Goal: Check status: Check status

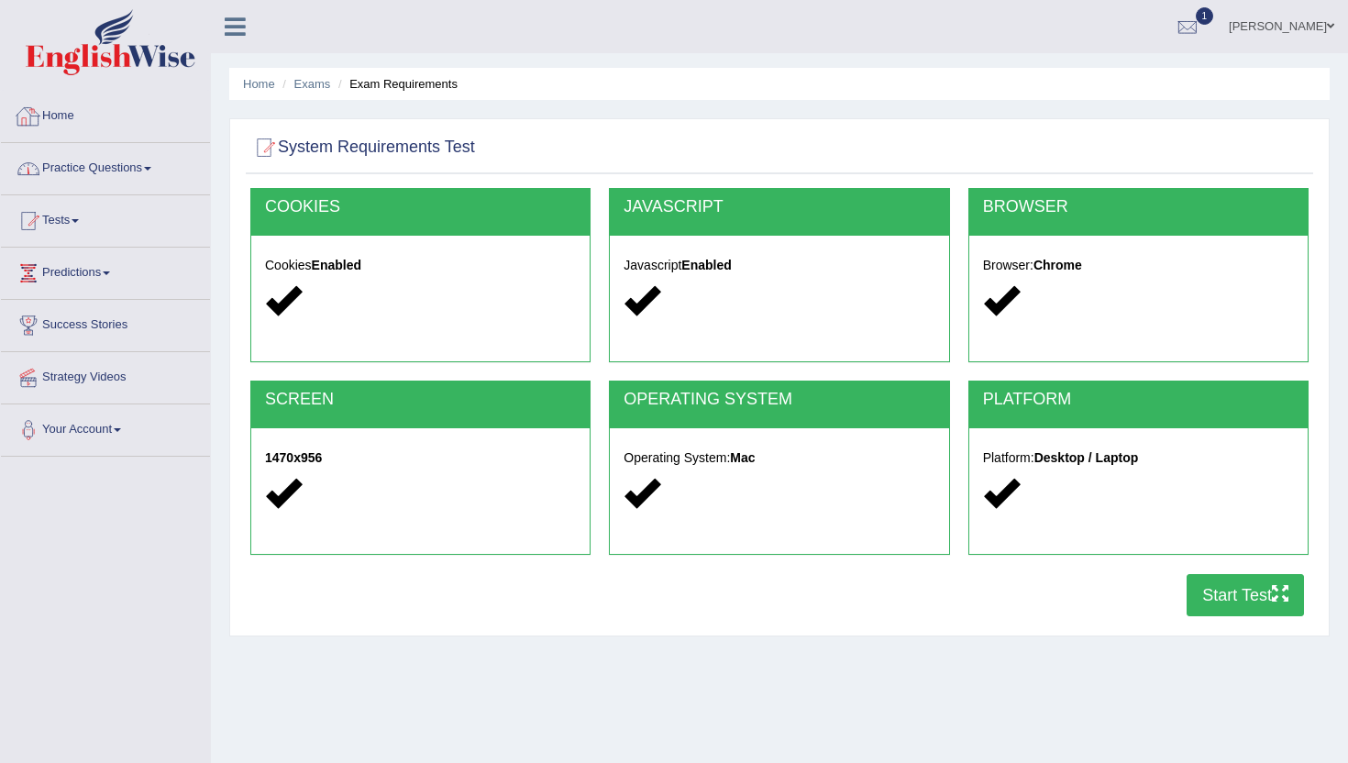
click at [118, 167] on link "Practice Questions" at bounding box center [105, 166] width 209 height 46
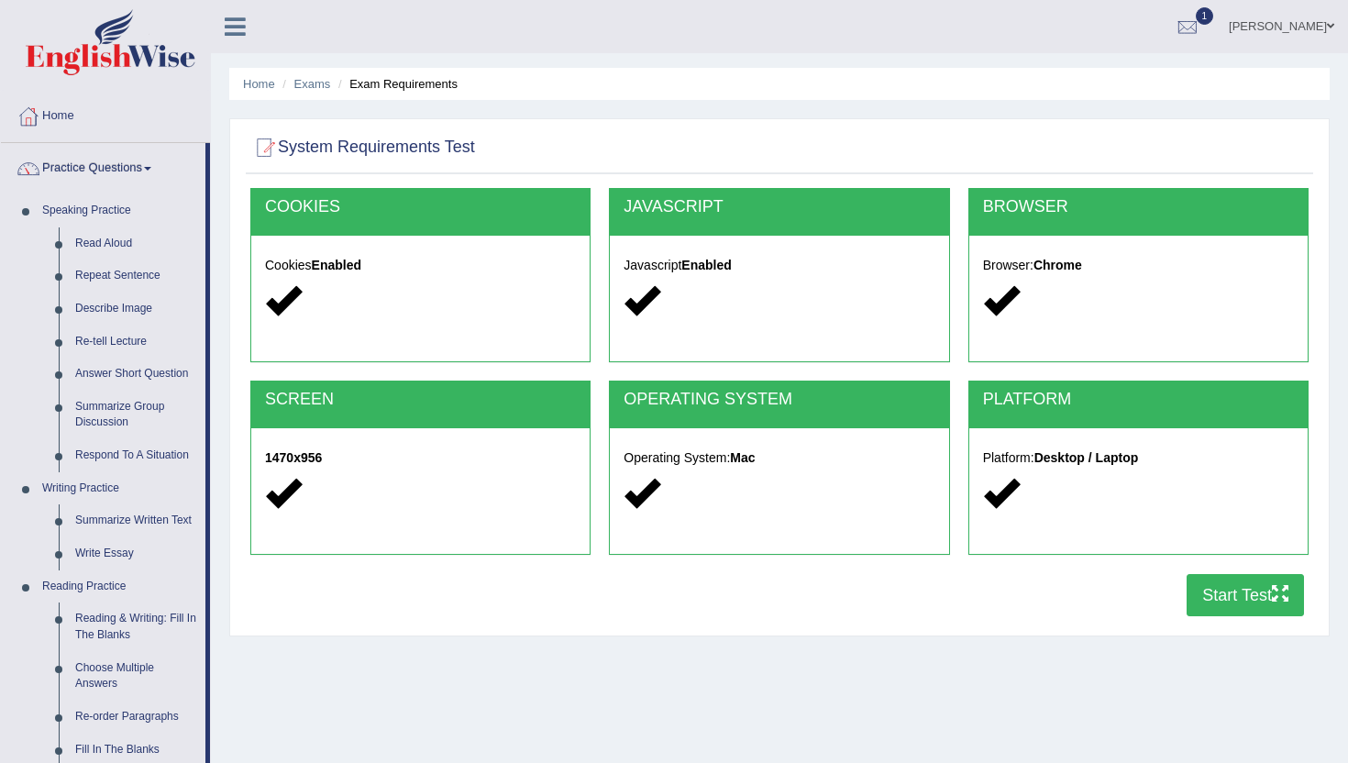
click at [172, 161] on link "Practice Questions" at bounding box center [103, 166] width 205 height 46
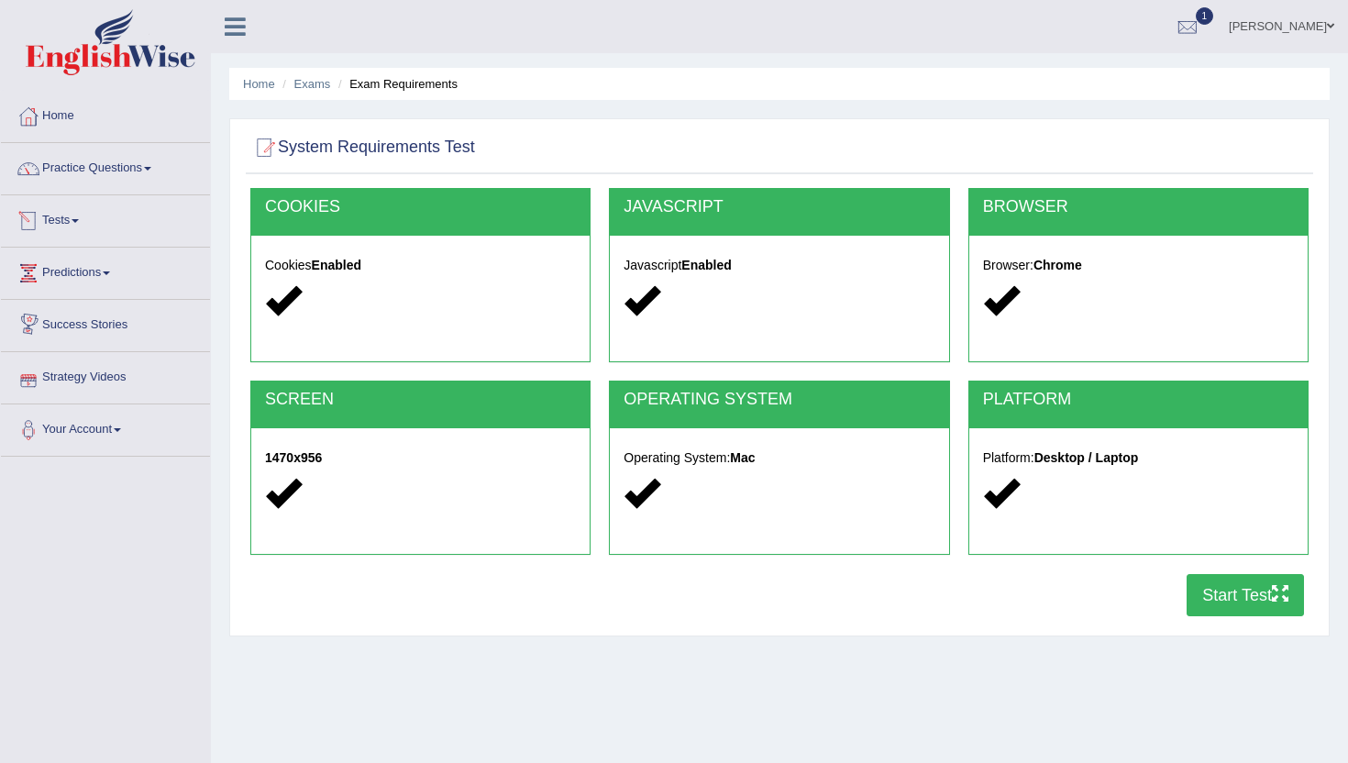
click at [127, 216] on link "Tests" at bounding box center [105, 218] width 209 height 46
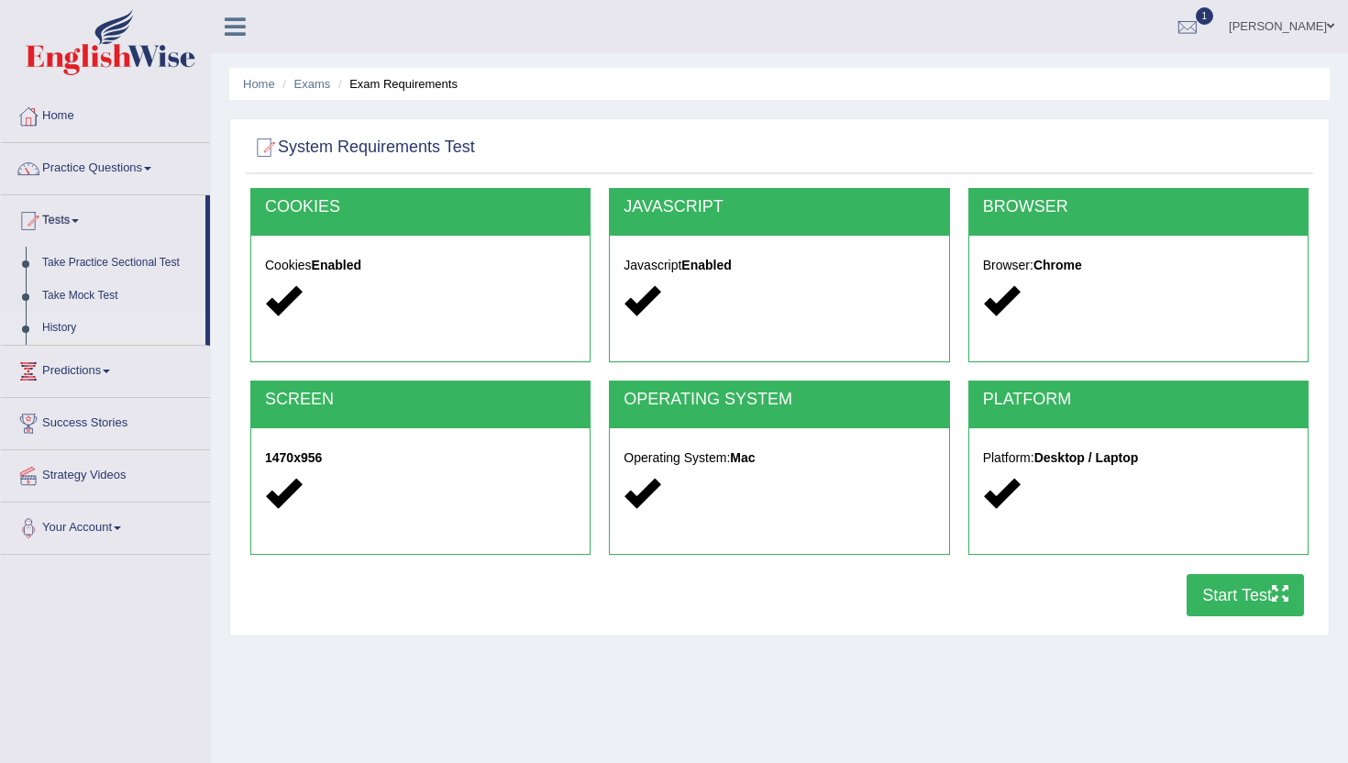
click at [85, 329] on link "History" at bounding box center [120, 328] width 172 height 33
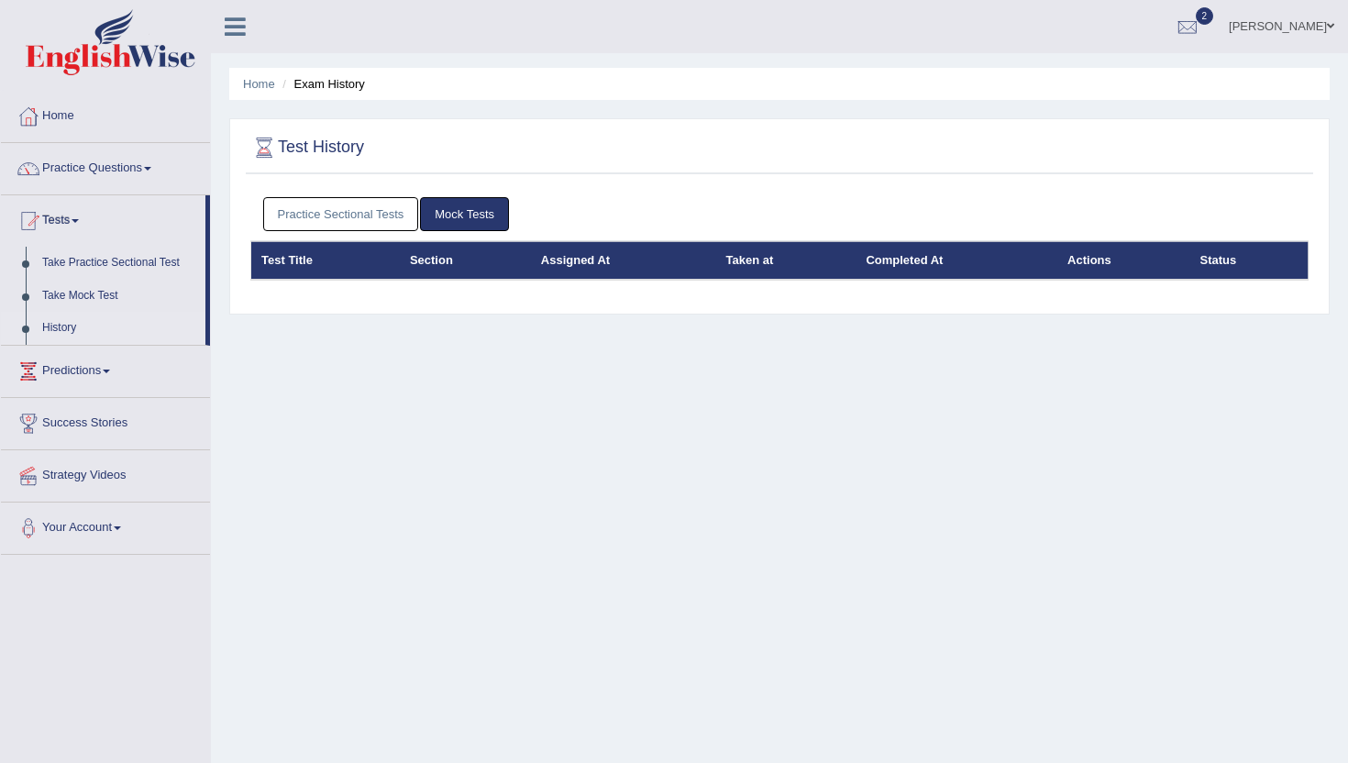
click at [371, 203] on link "Practice Sectional Tests" at bounding box center [341, 214] width 156 height 34
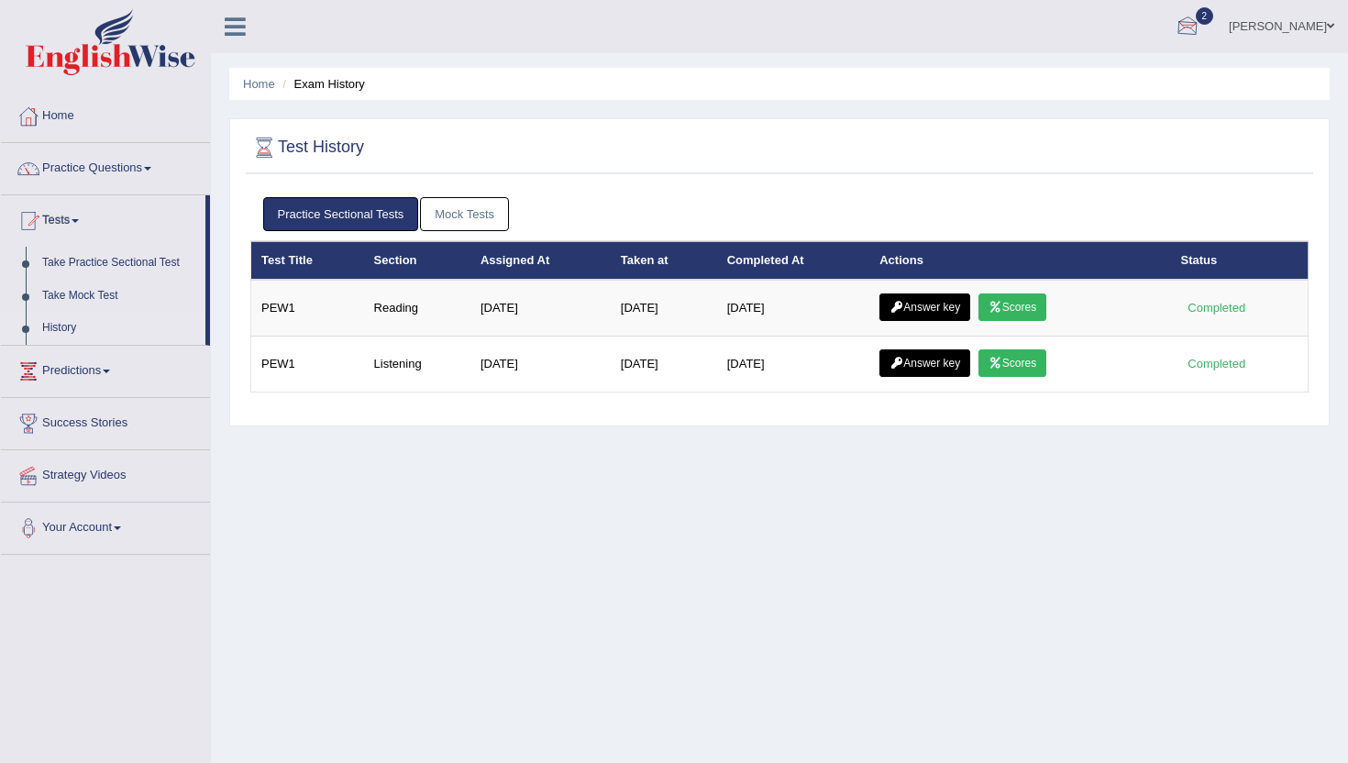
click at [1202, 24] on div at bounding box center [1188, 28] width 28 height 28
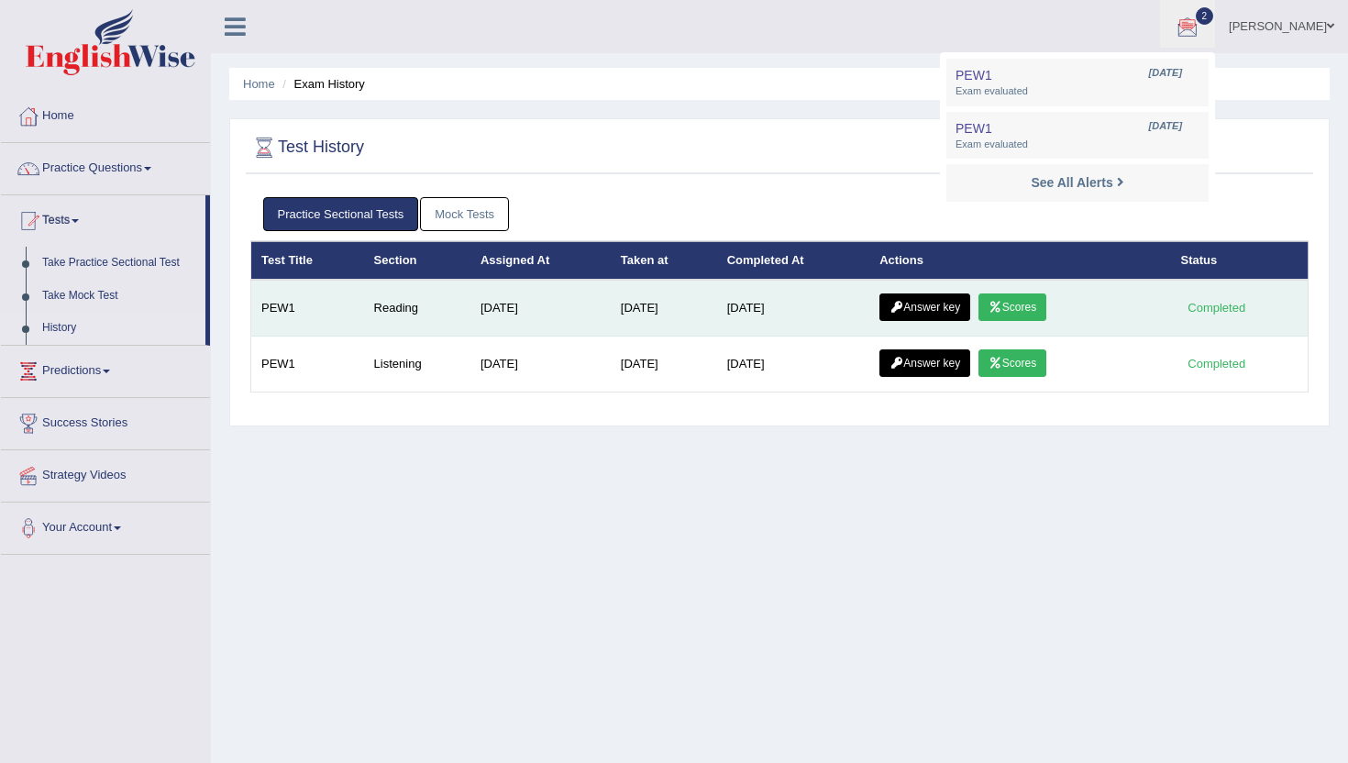
click at [971, 307] on link "Answer key" at bounding box center [925, 308] width 91 height 28
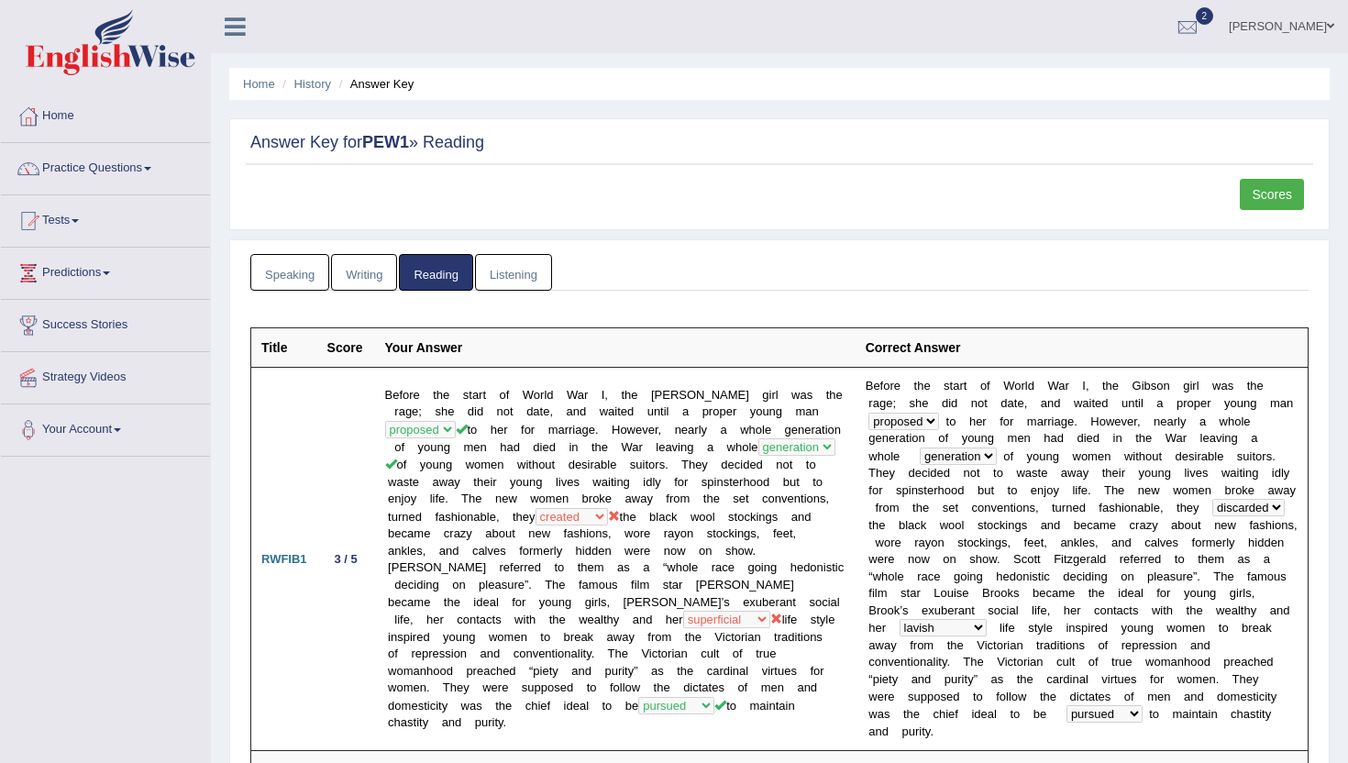
click at [1259, 200] on link "Scores" at bounding box center [1272, 194] width 64 height 31
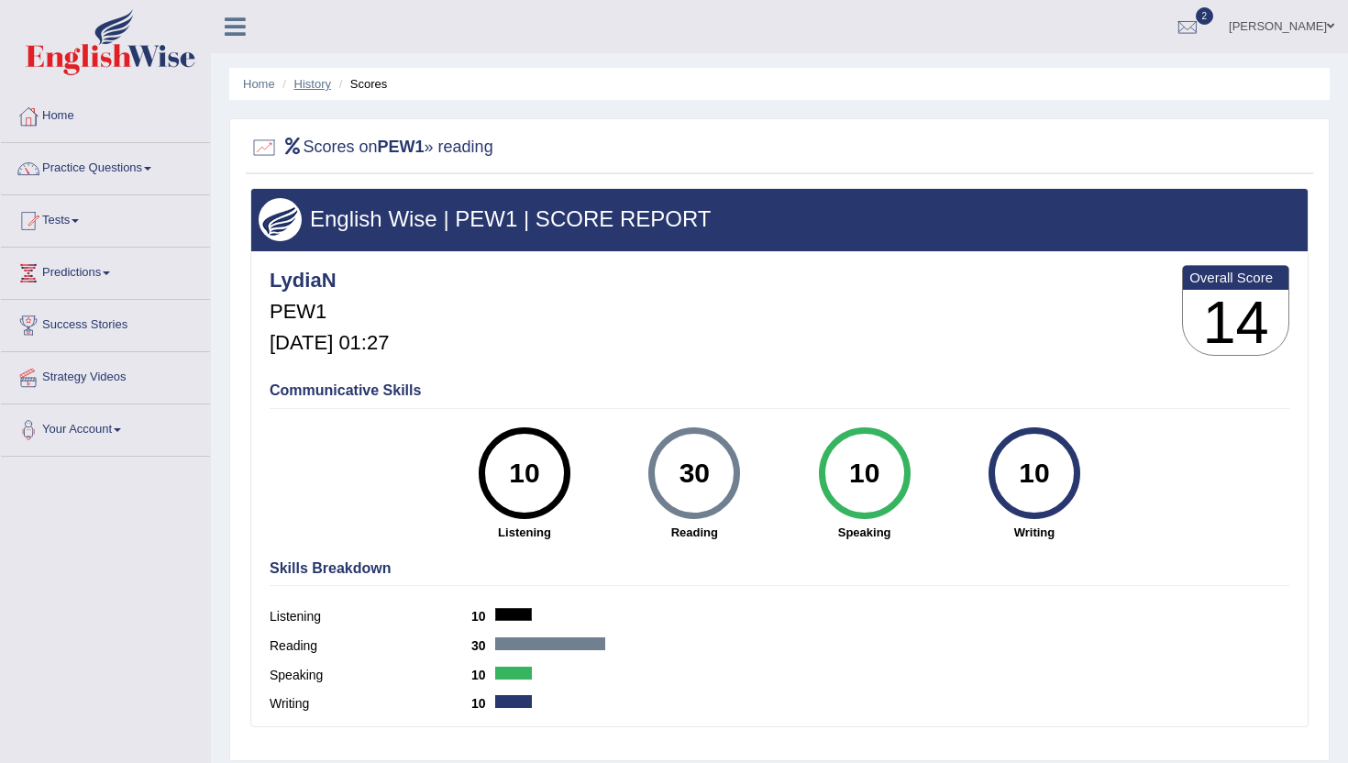
click at [321, 83] on link "History" at bounding box center [312, 84] width 37 height 14
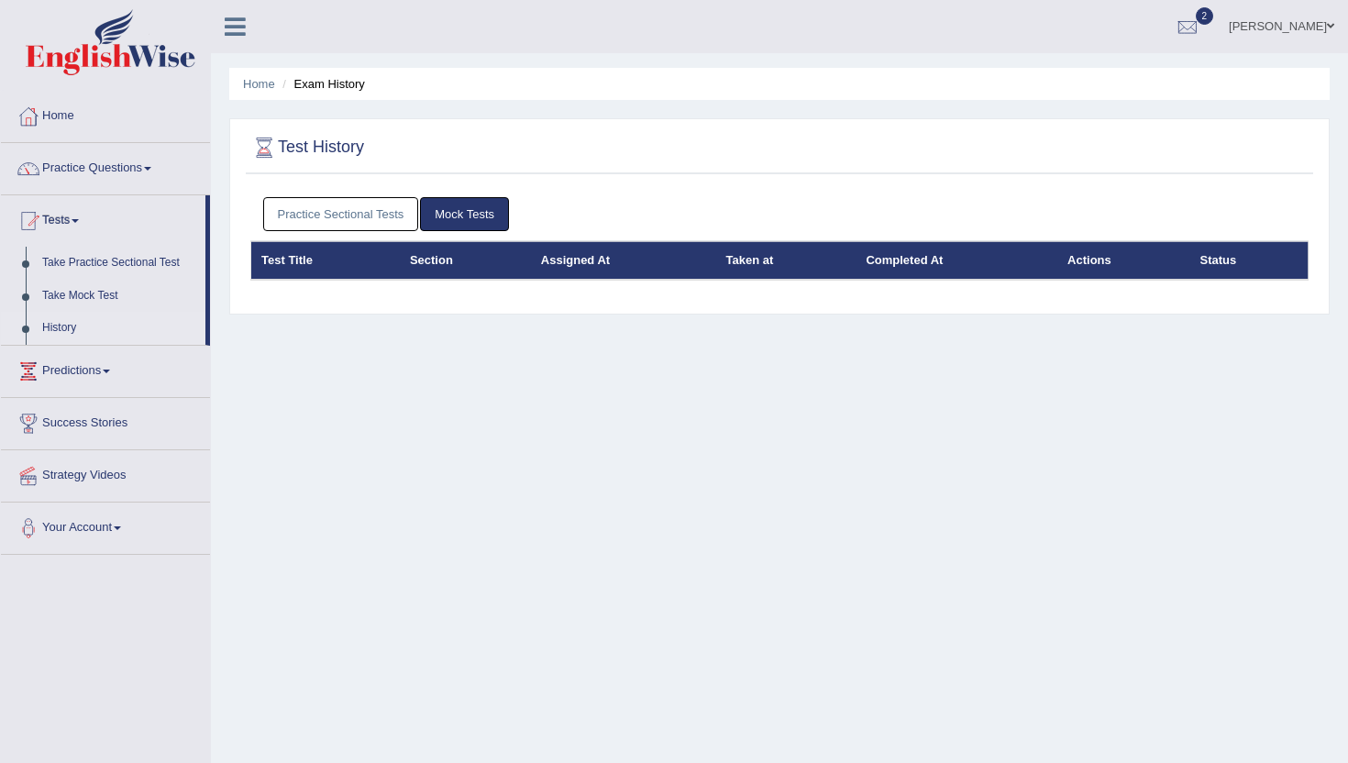
click at [350, 207] on link "Practice Sectional Tests" at bounding box center [341, 214] width 156 height 34
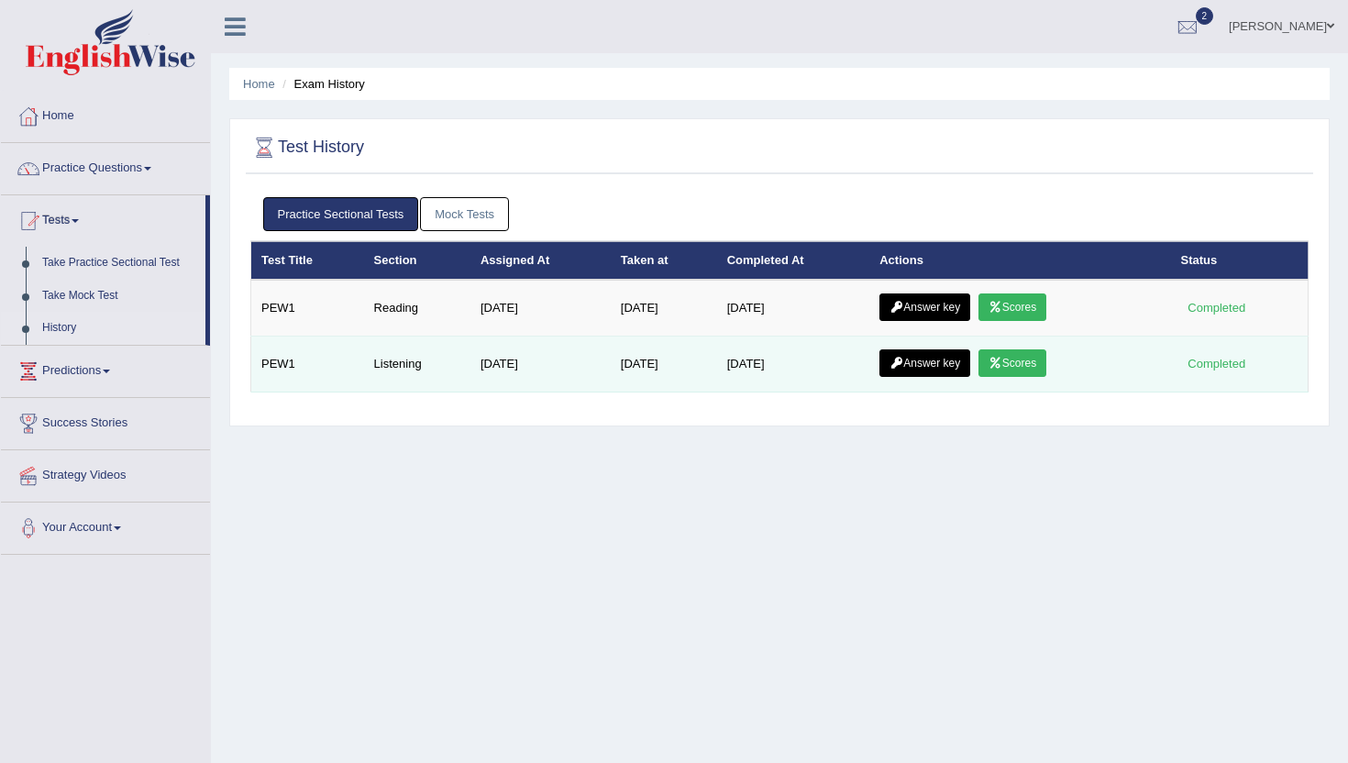
click at [1011, 355] on link "Scores" at bounding box center [1013, 364] width 68 height 28
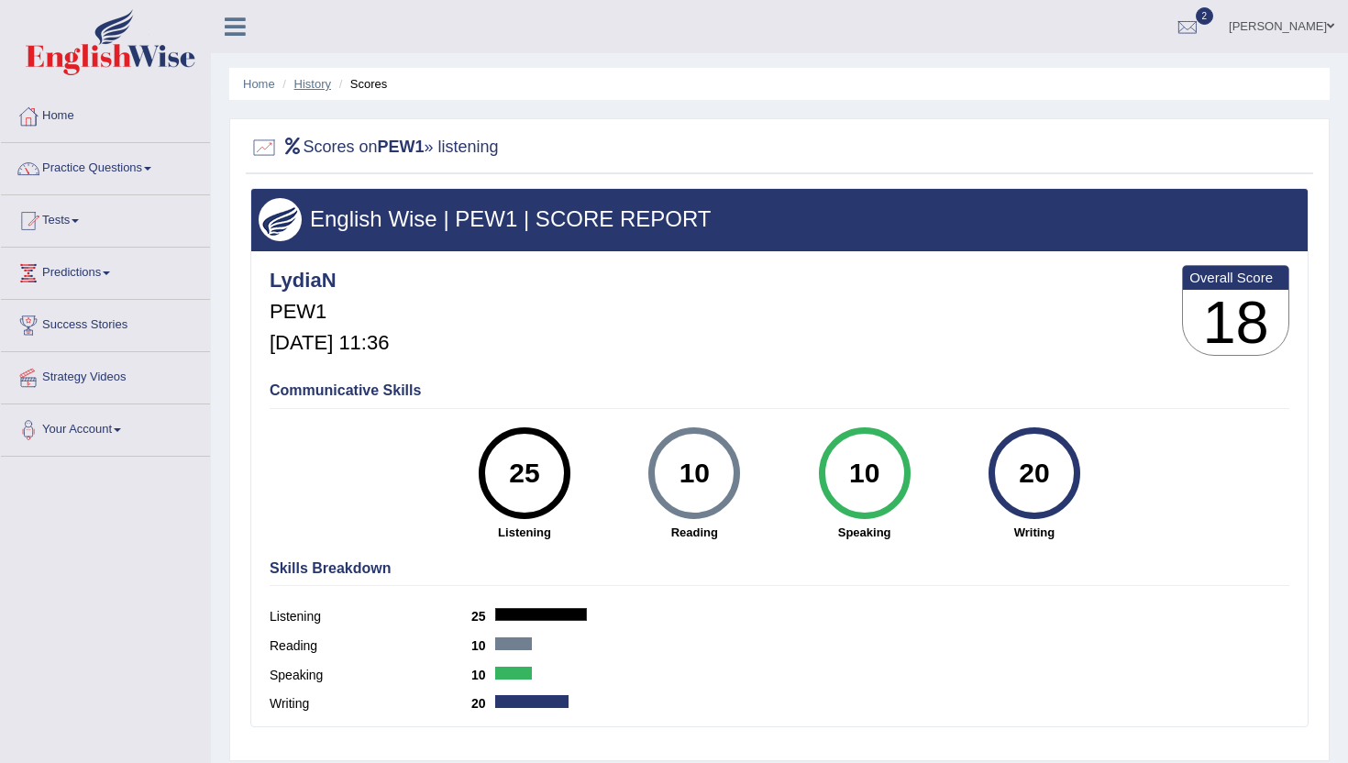
click at [313, 81] on link "History" at bounding box center [312, 84] width 37 height 14
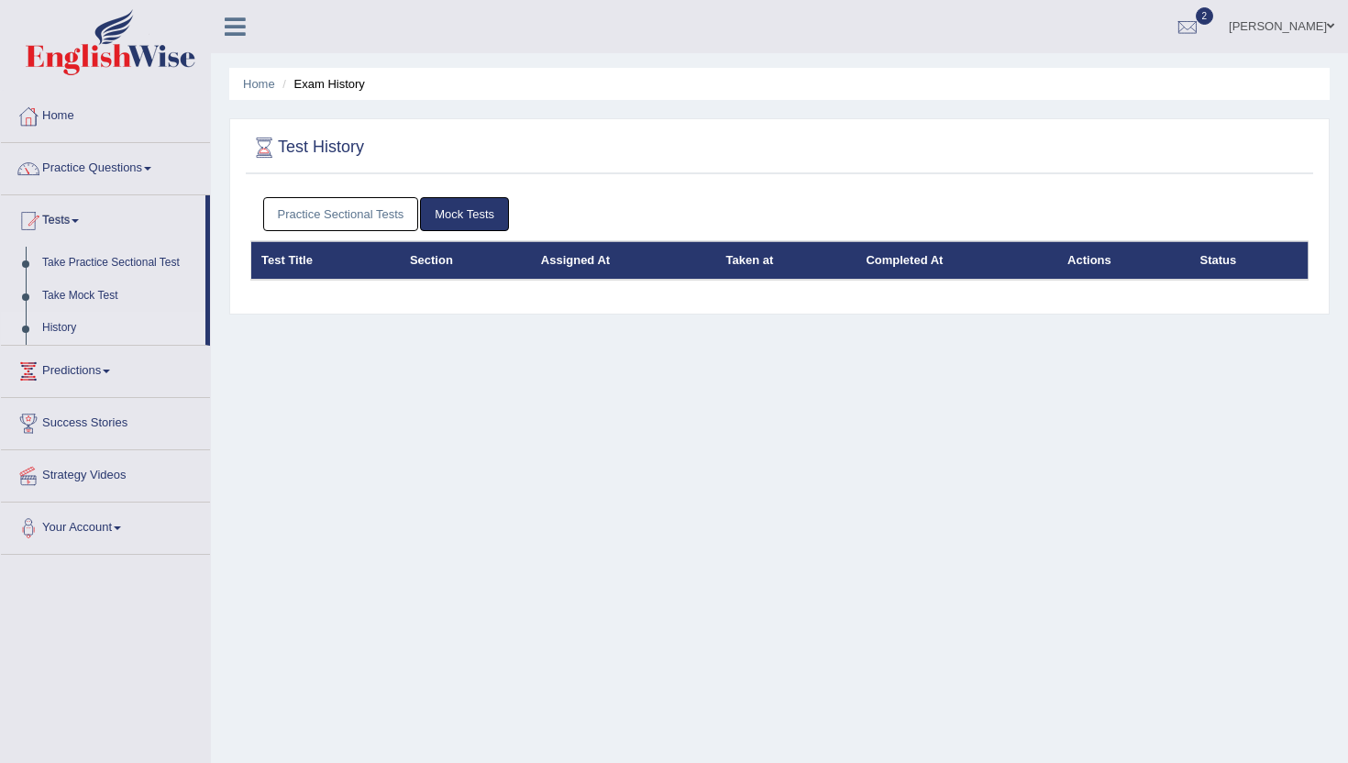
click at [351, 205] on link "Practice Sectional Tests" at bounding box center [341, 214] width 156 height 34
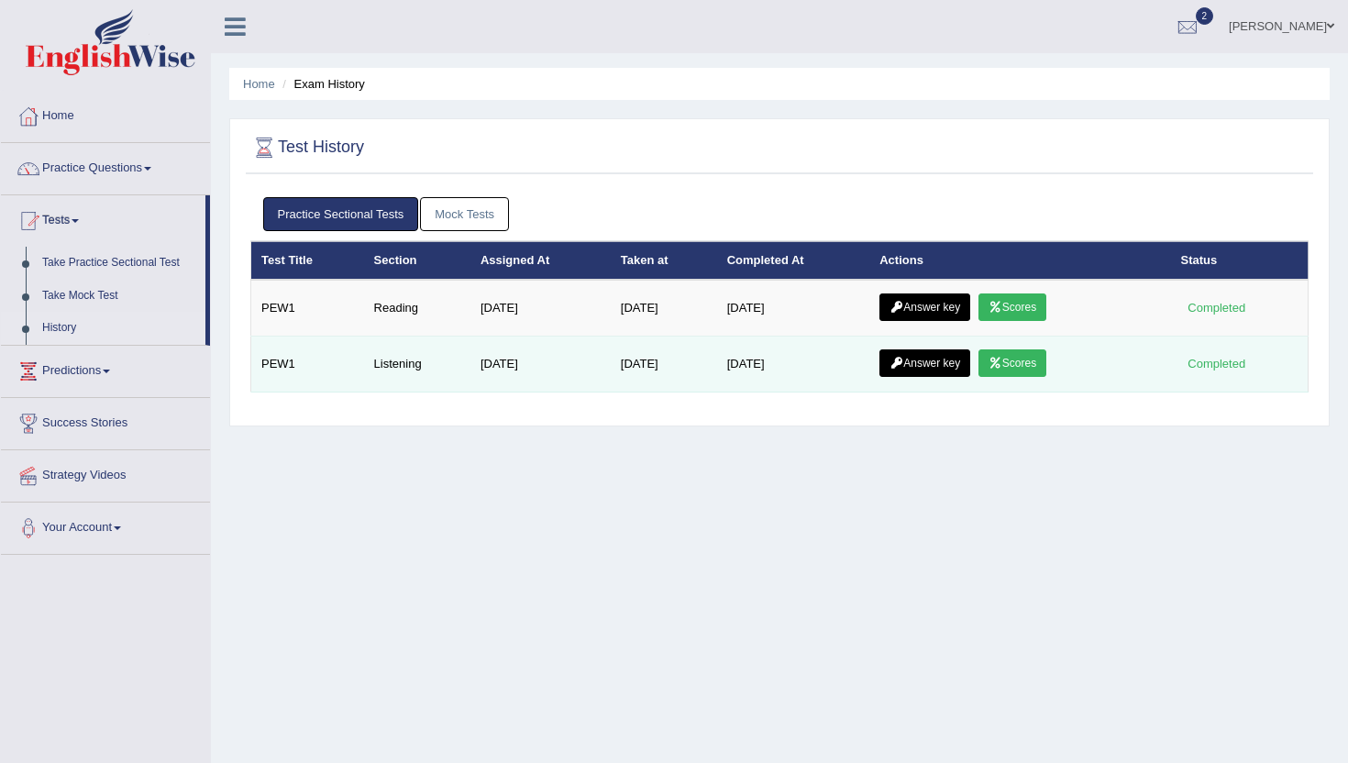
click at [934, 369] on link "Answer key" at bounding box center [925, 364] width 91 height 28
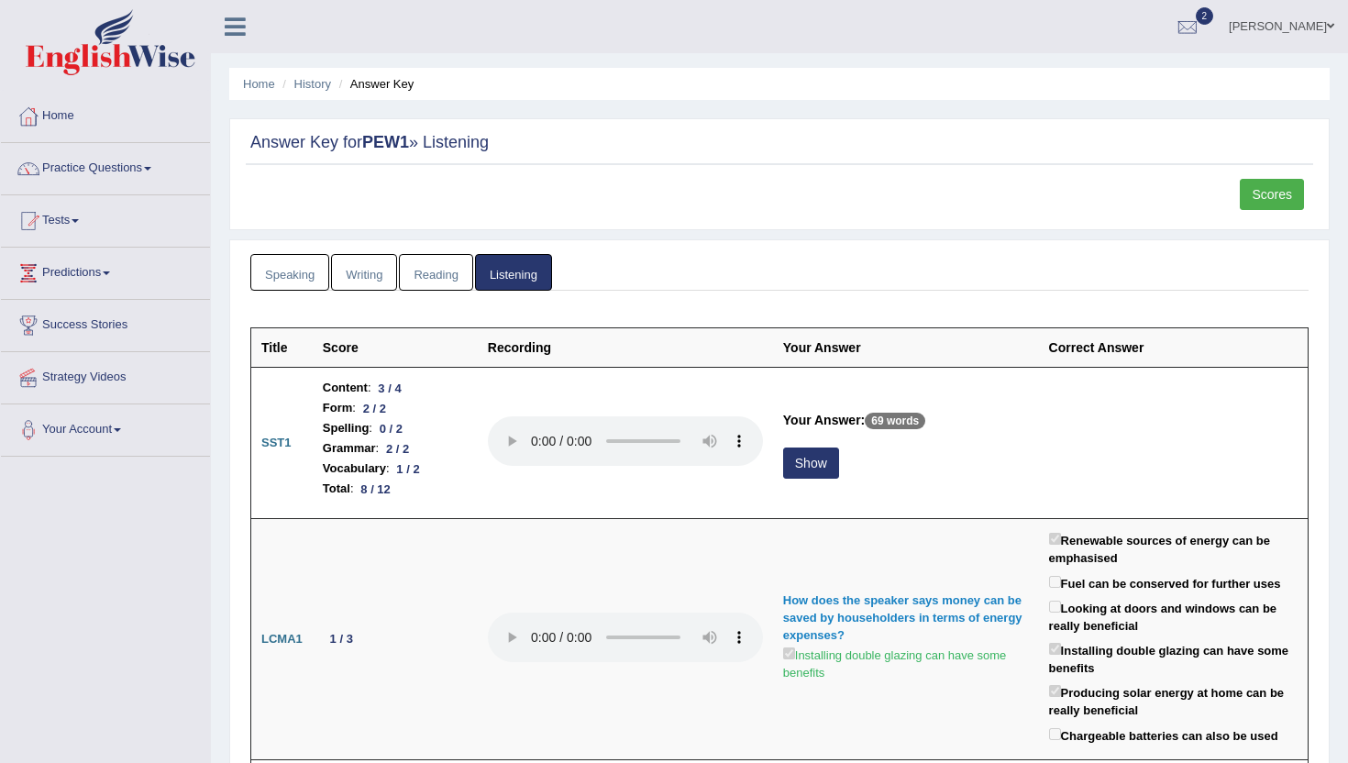
click at [442, 270] on link "Reading" at bounding box center [435, 273] width 73 height 38
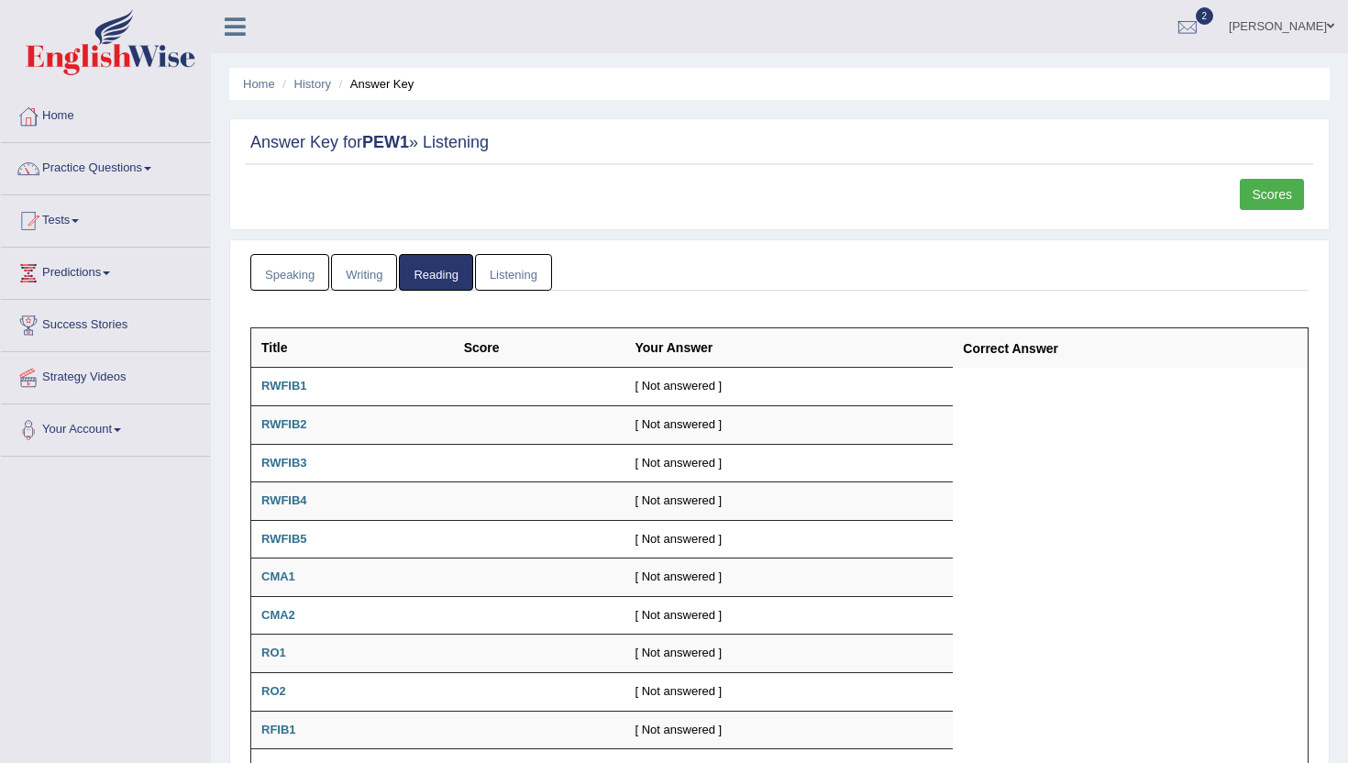
click at [374, 265] on link "Writing" at bounding box center [364, 273] width 66 height 38
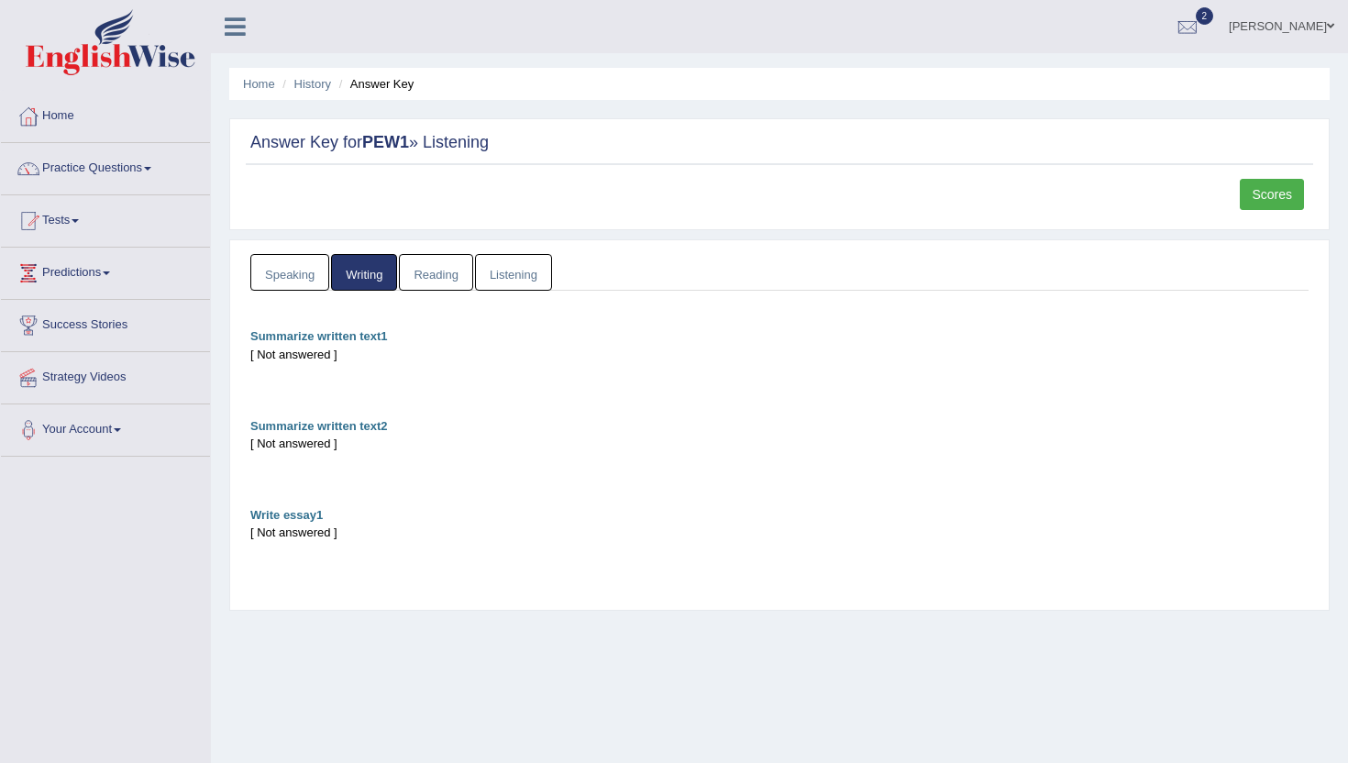
click at [308, 264] on link "Speaking" at bounding box center [289, 273] width 79 height 38
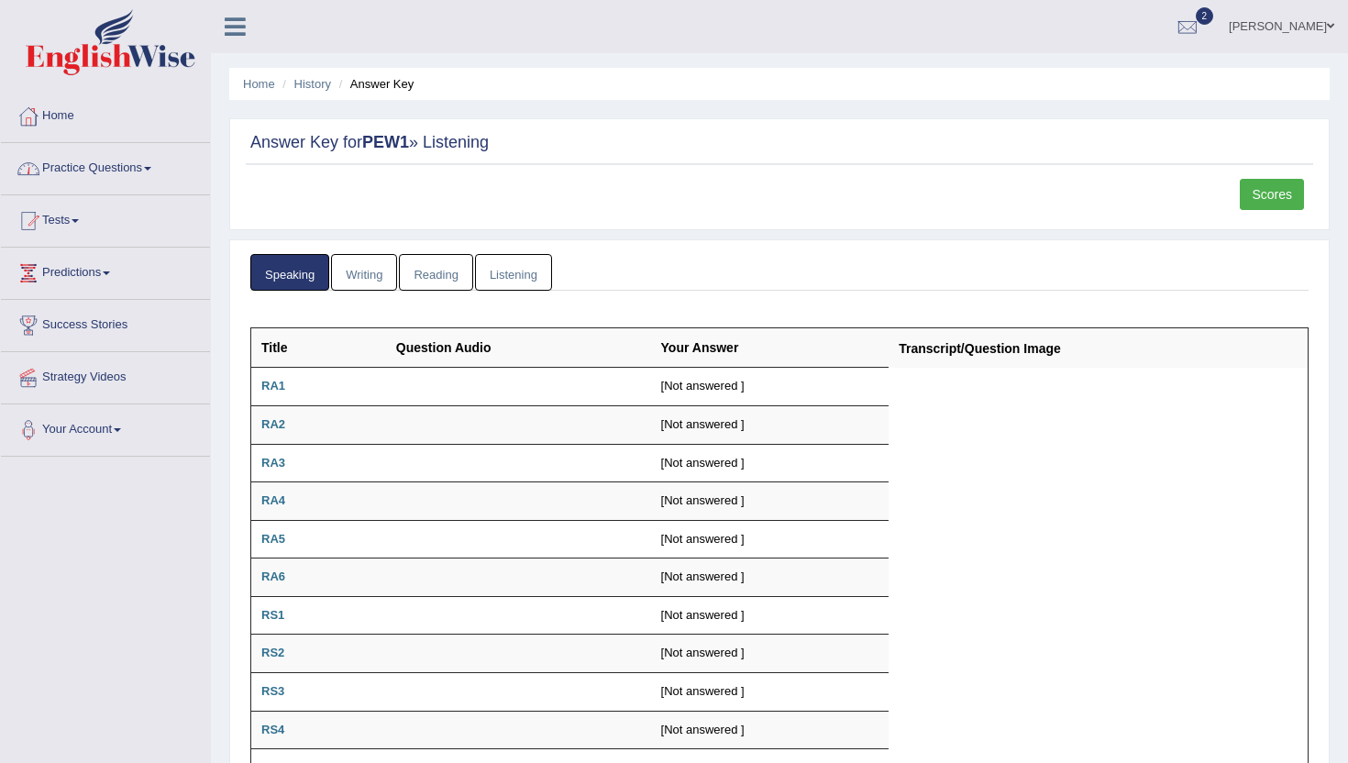
click at [139, 163] on link "Practice Questions" at bounding box center [105, 166] width 209 height 46
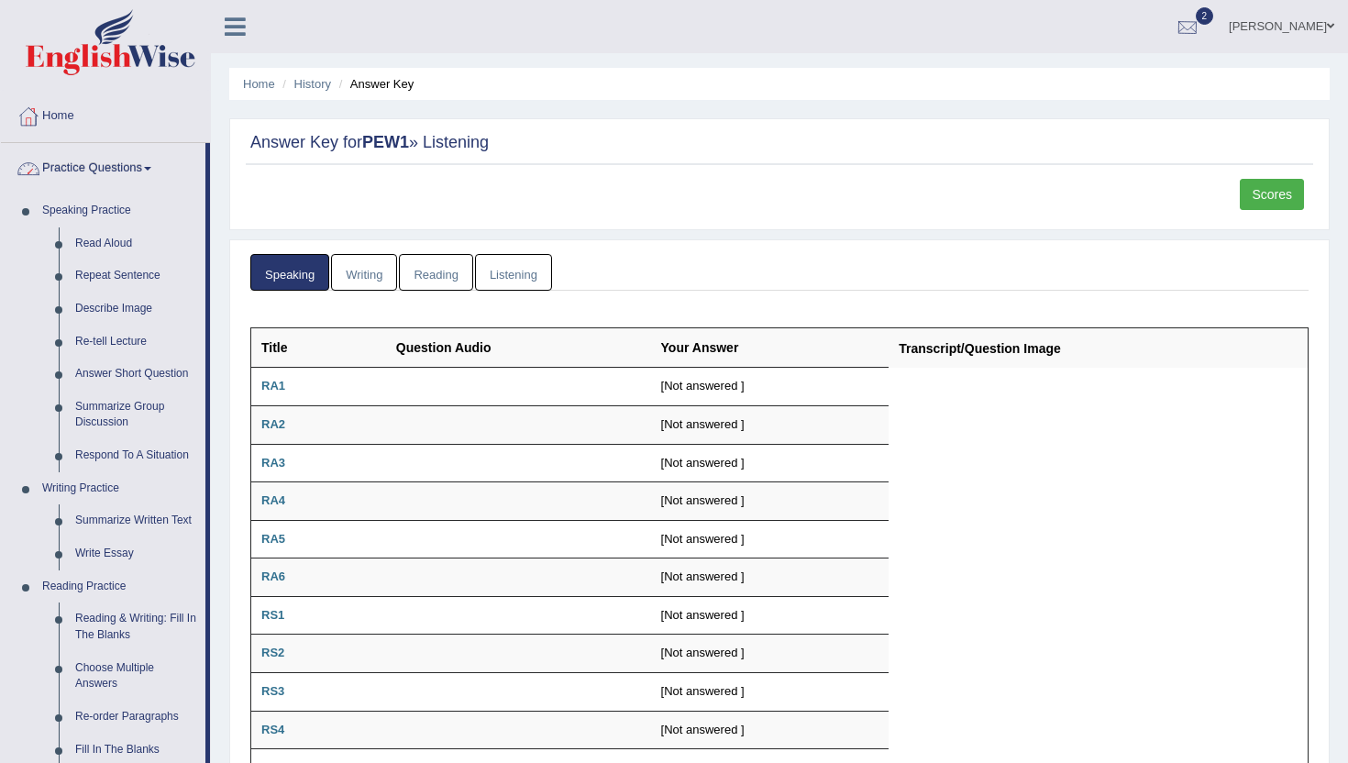
click at [1215, 27] on link "2" at bounding box center [1187, 24] width 55 height 48
click at [814, 152] on div "Answer Key for PEW1 » Listening" at bounding box center [780, 146] width 1068 height 37
click at [724, 202] on div "Scores" at bounding box center [780, 199] width 1068 height 41
click at [1322, 39] on link "[PERSON_NAME]" at bounding box center [1281, 24] width 133 height 48
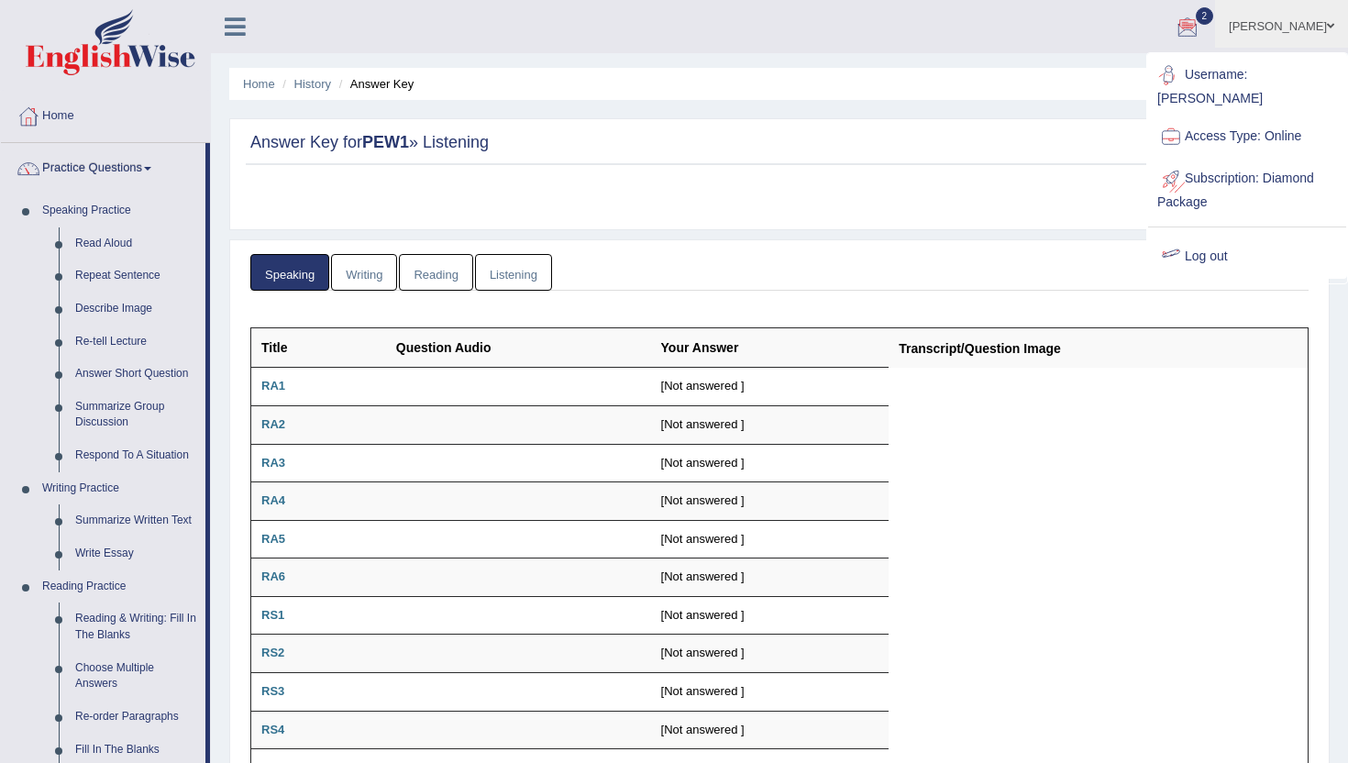
click at [1205, 236] on link "Log out" at bounding box center [1248, 257] width 198 height 42
